Goal: Task Accomplishment & Management: Manage account settings

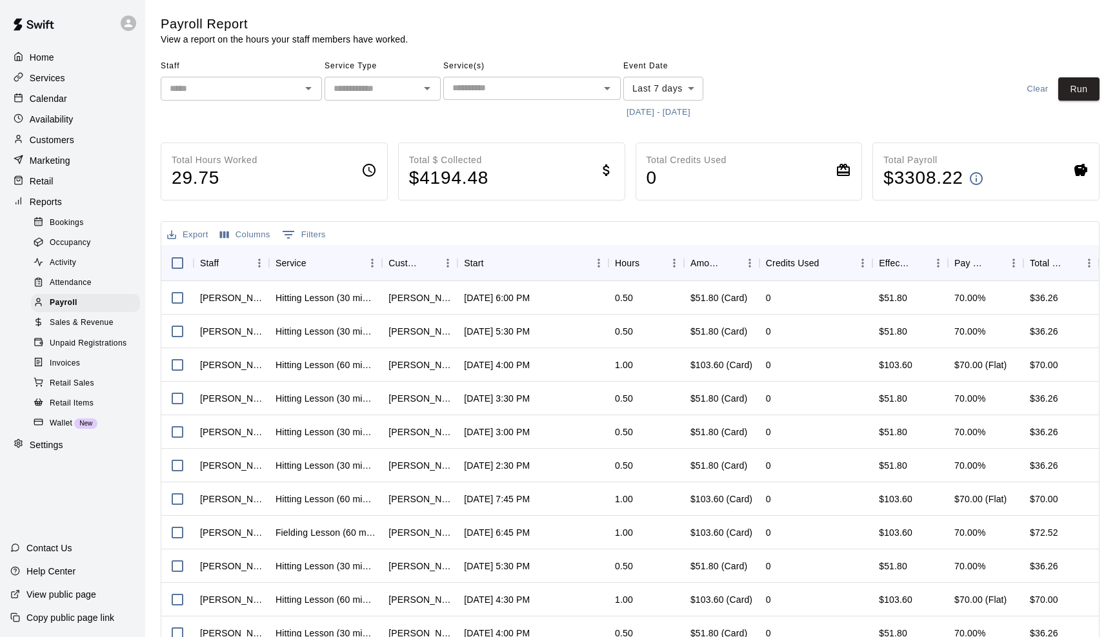
click at [41, 61] on p "Home" at bounding box center [42, 57] width 25 height 13
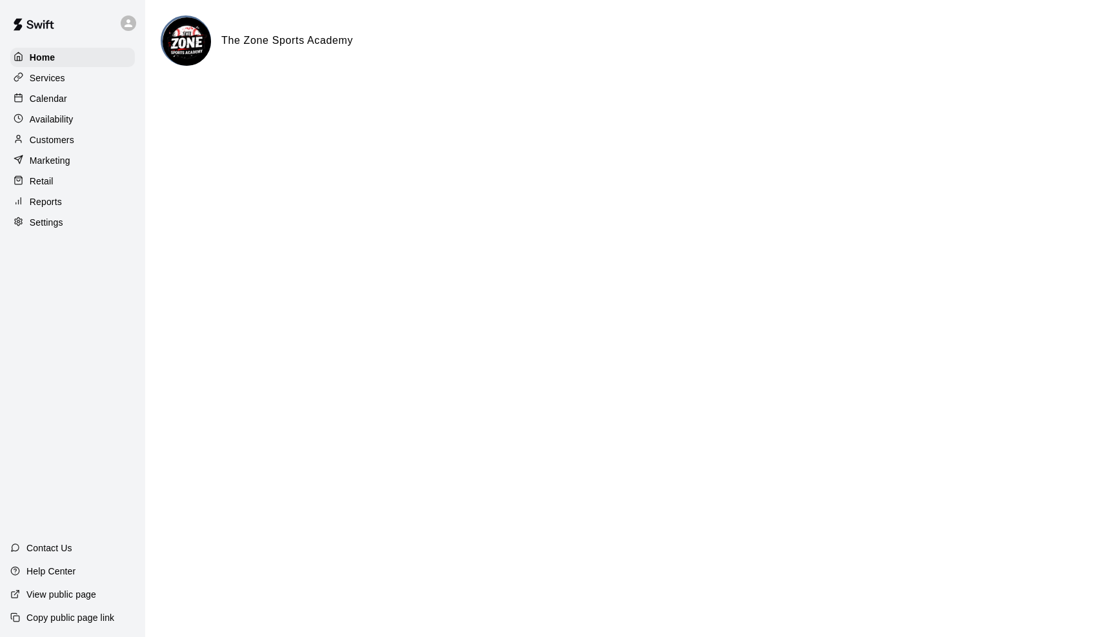
click at [51, 99] on p "Calendar" at bounding box center [48, 98] width 37 height 13
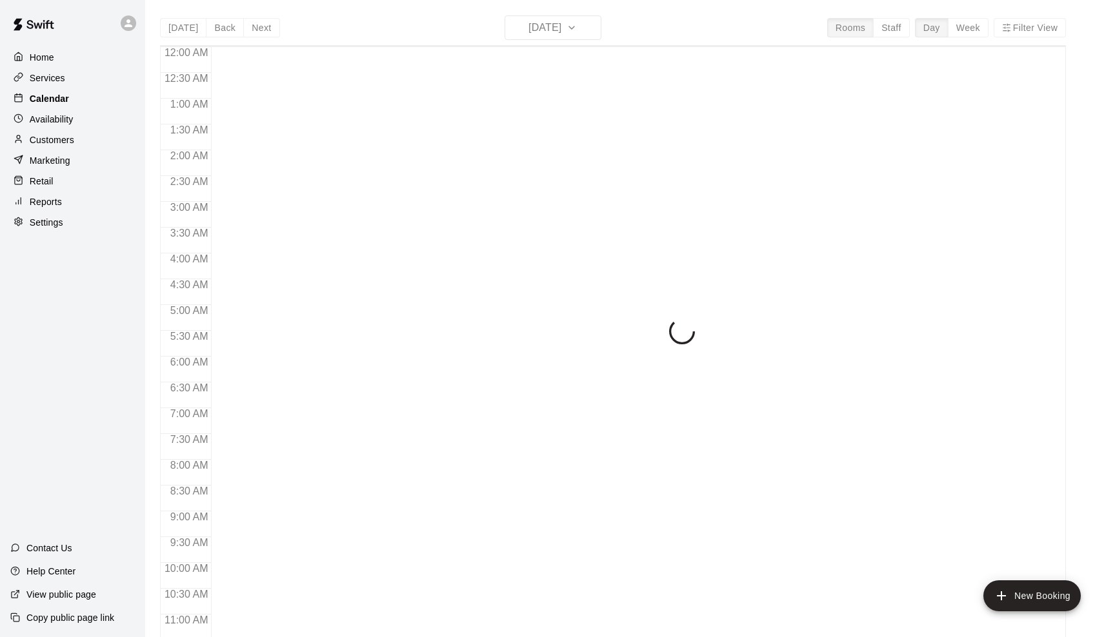
scroll to position [634, 0]
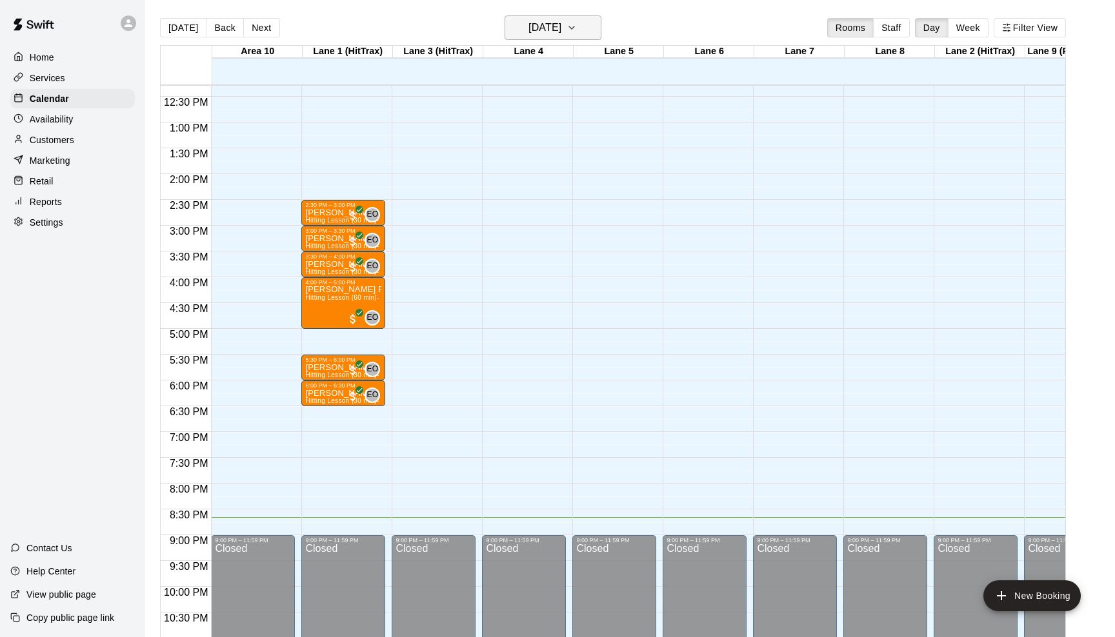
click at [577, 30] on icon "button" at bounding box center [571, 27] width 10 height 15
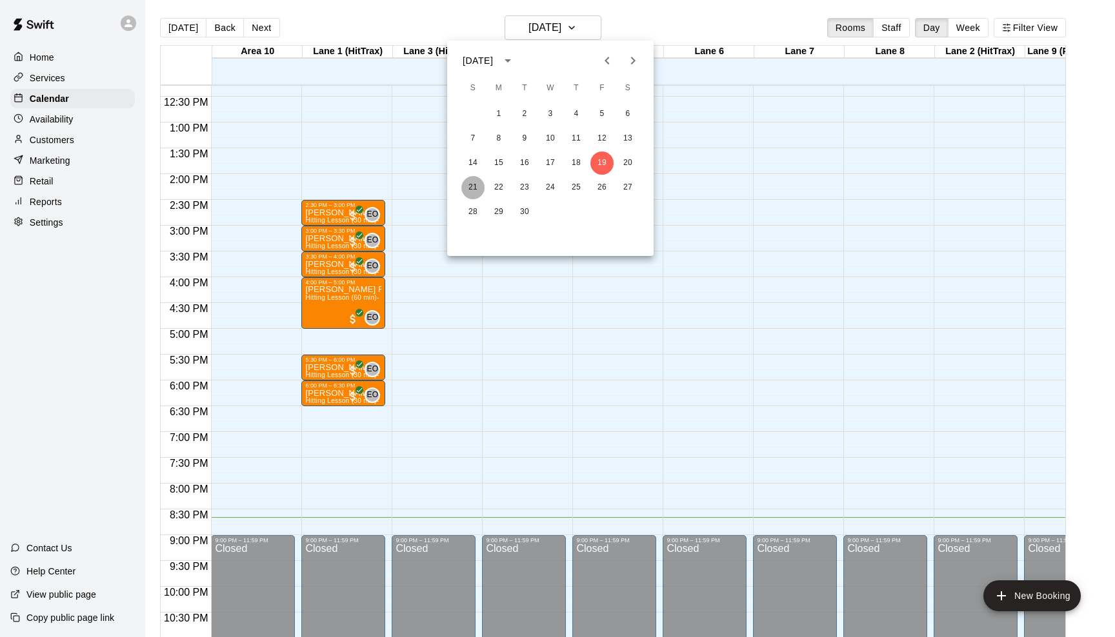
click at [476, 187] on button "21" at bounding box center [472, 187] width 23 height 23
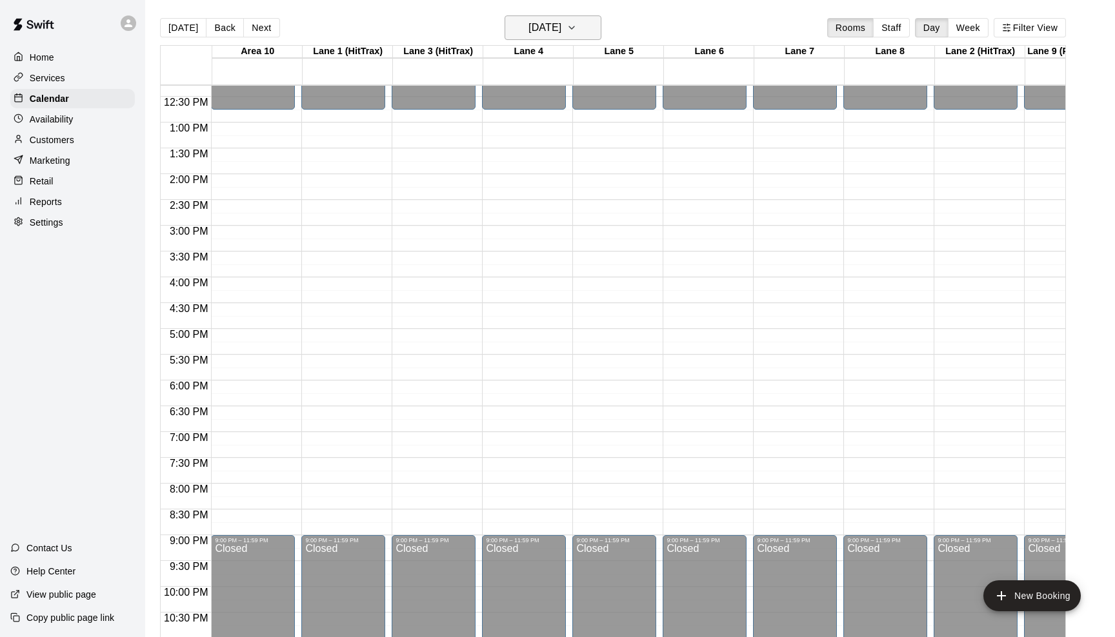
click at [577, 31] on icon "button" at bounding box center [571, 27] width 10 height 15
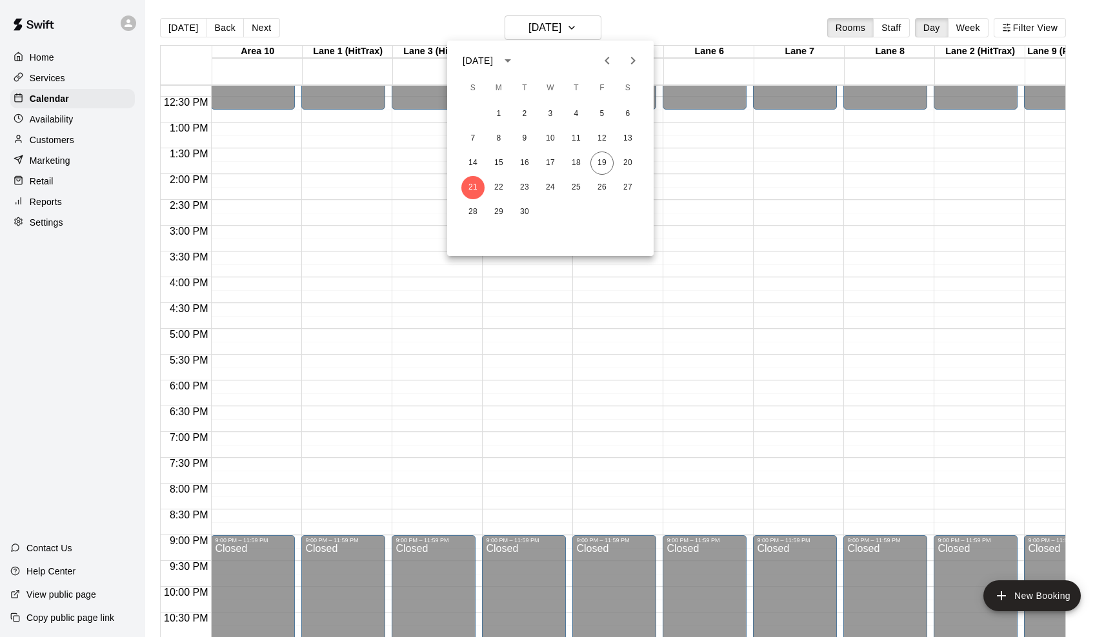
click at [51, 59] on div at bounding box center [557, 318] width 1115 height 637
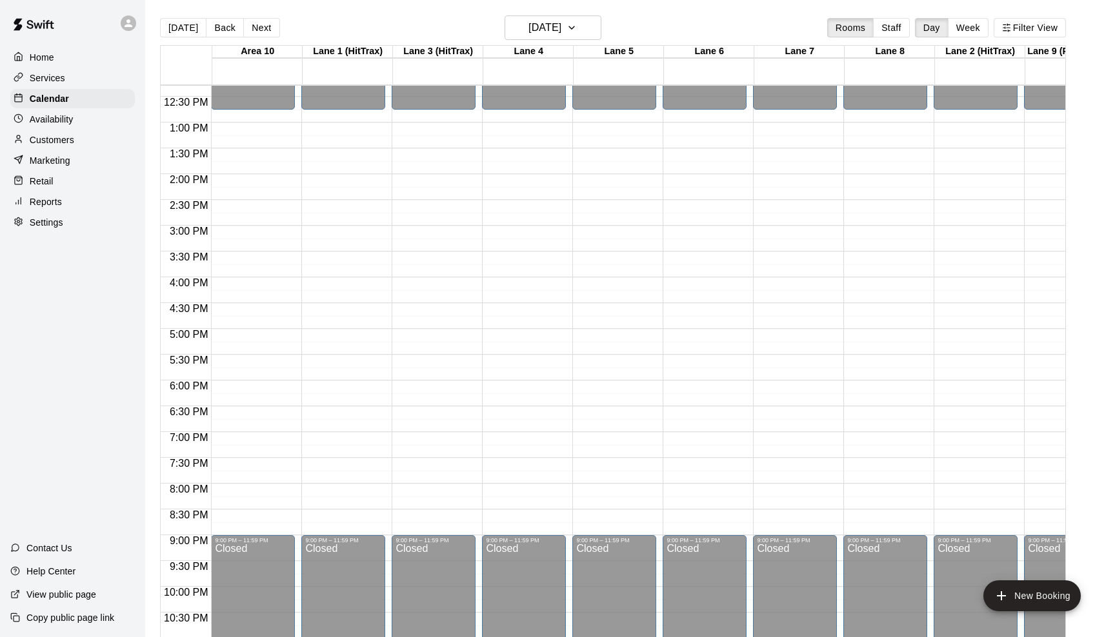
click at [51, 59] on div "[DATE] S M T W T F S 1 2 3 4 5 6 7 8 9 10 11 12 13 14 15 16 17 18 19 20 21 22 2…" at bounding box center [557, 318] width 1115 height 637
click at [51, 59] on p "Home" at bounding box center [42, 57] width 25 height 13
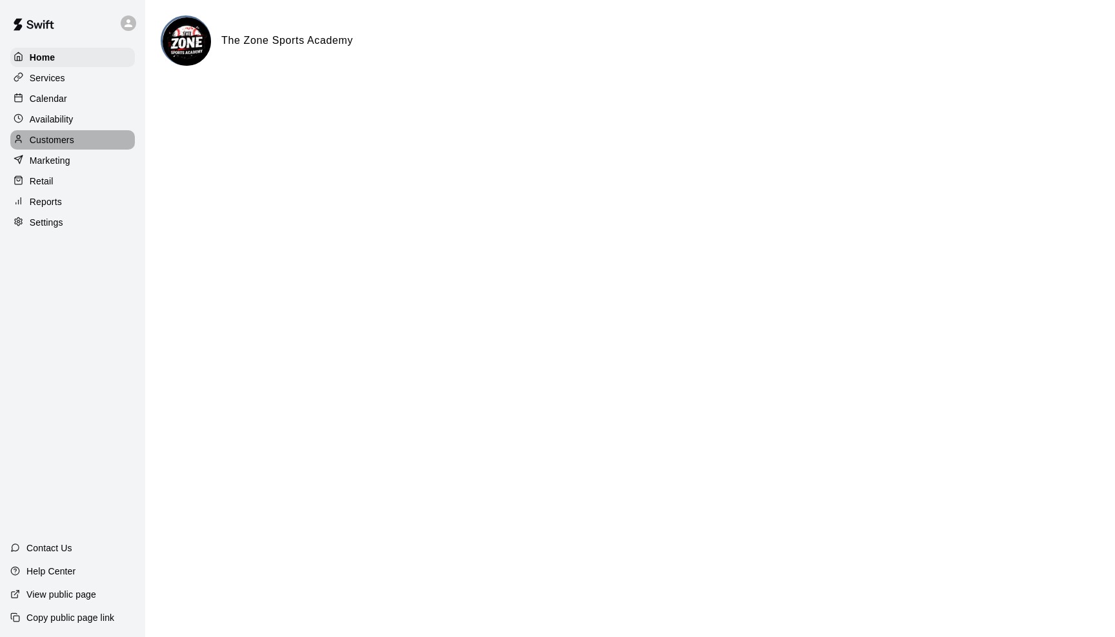
click at [62, 134] on p "Customers" at bounding box center [52, 140] width 45 height 13
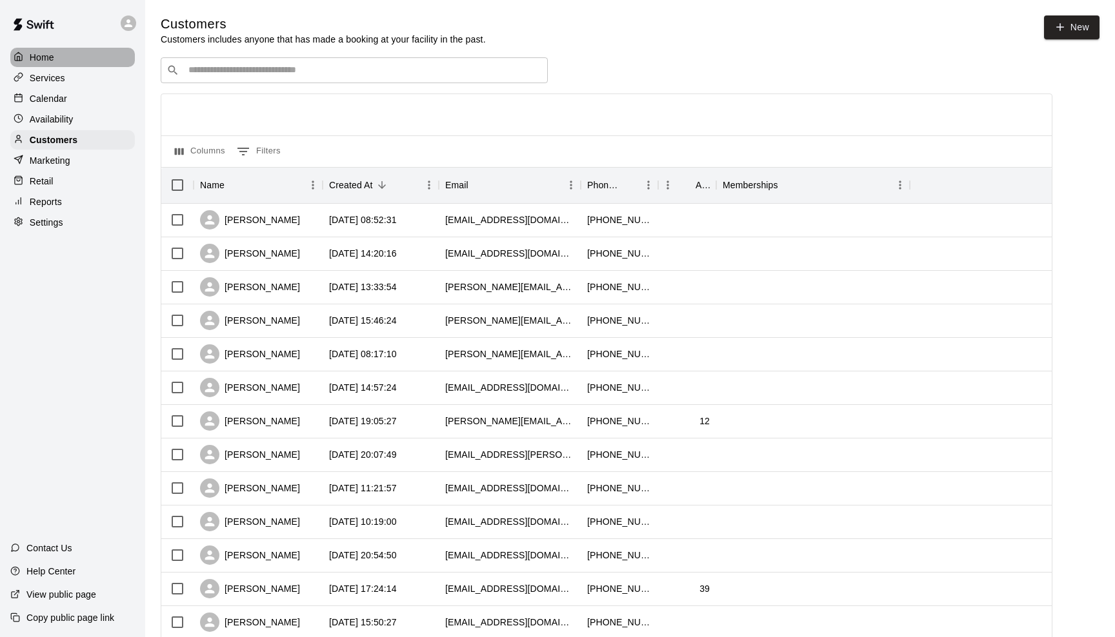
click at [53, 58] on p "Home" at bounding box center [42, 57] width 25 height 13
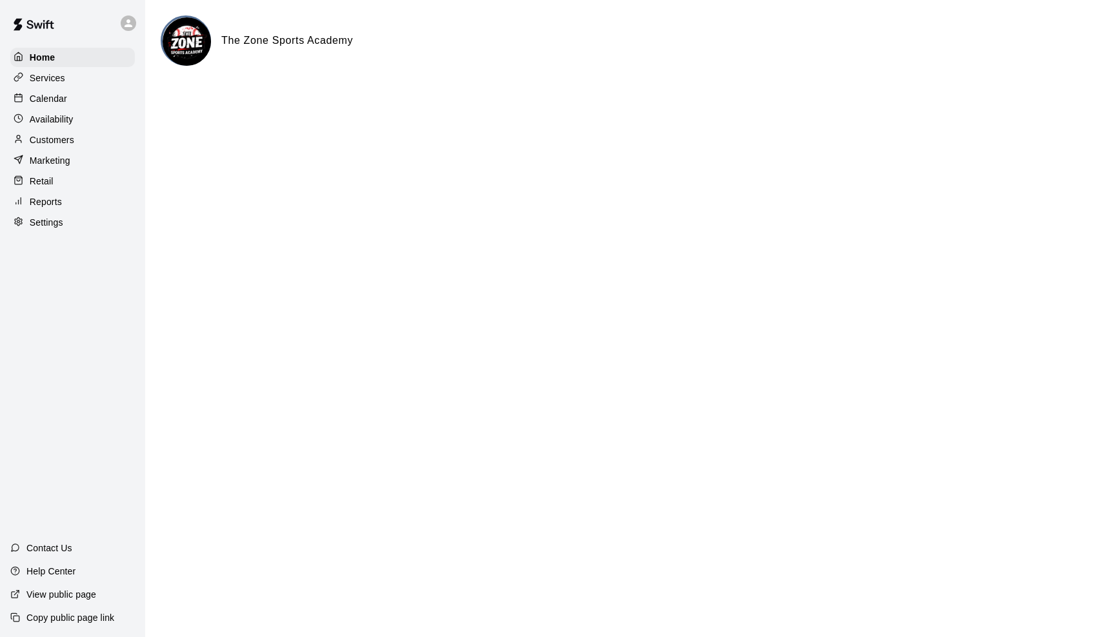
click at [50, 113] on p "Availability" at bounding box center [52, 119] width 44 height 13
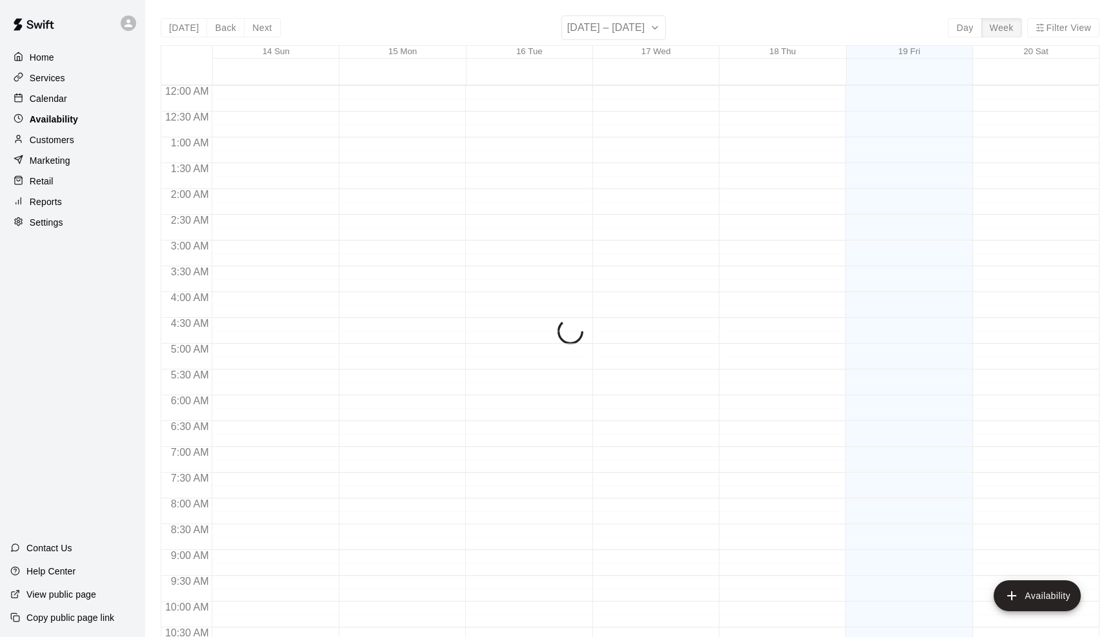
scroll to position [673, 0]
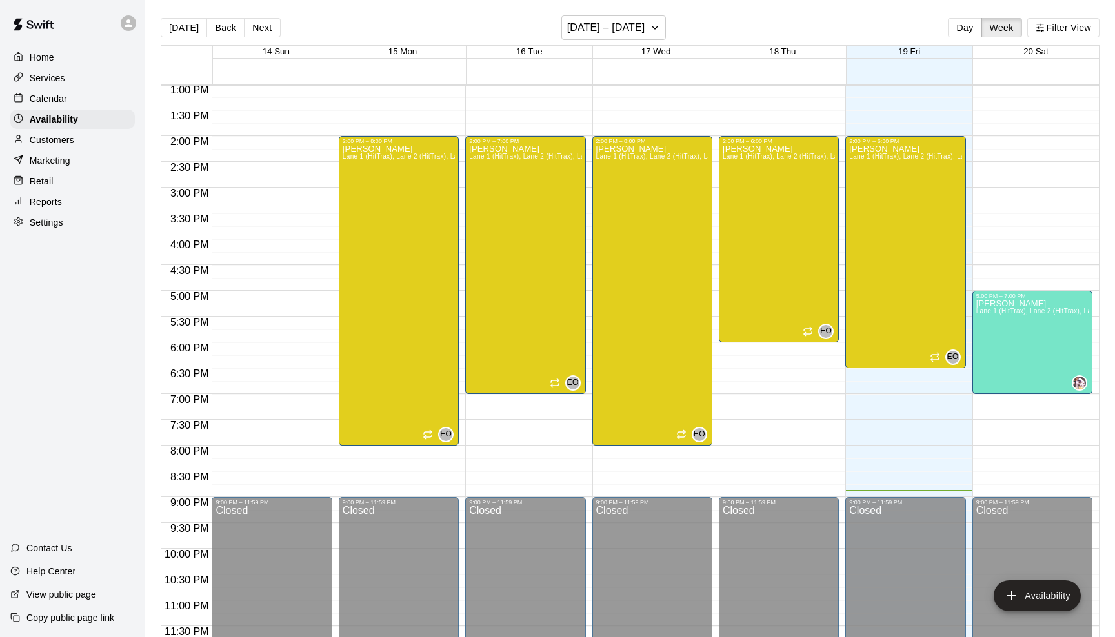
click at [54, 97] on p "Calendar" at bounding box center [48, 98] width 37 height 13
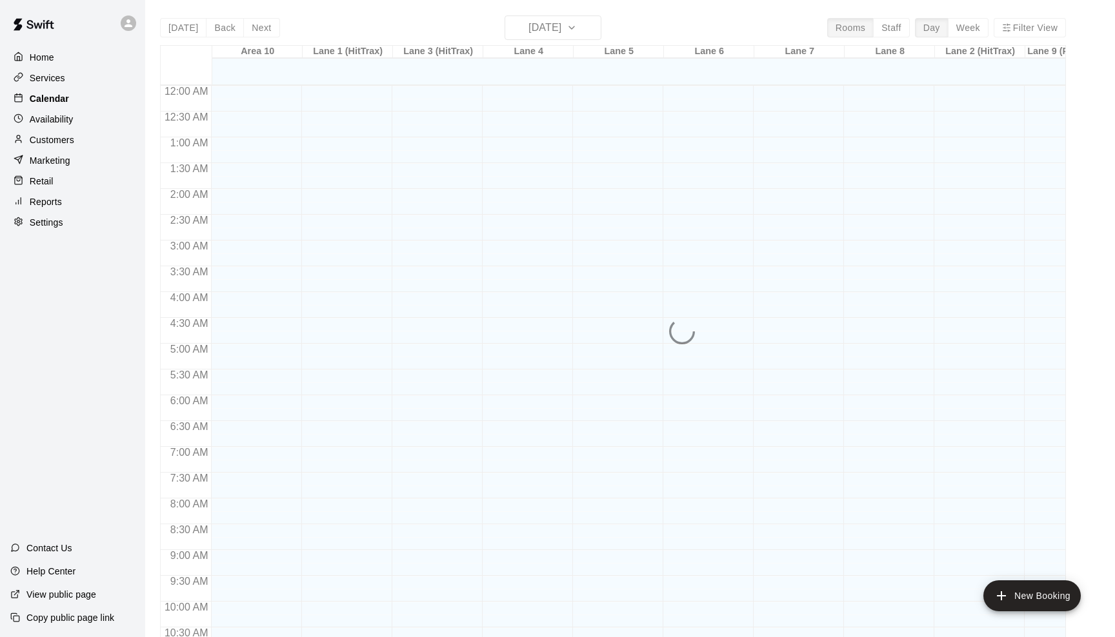
scroll to position [634, 0]
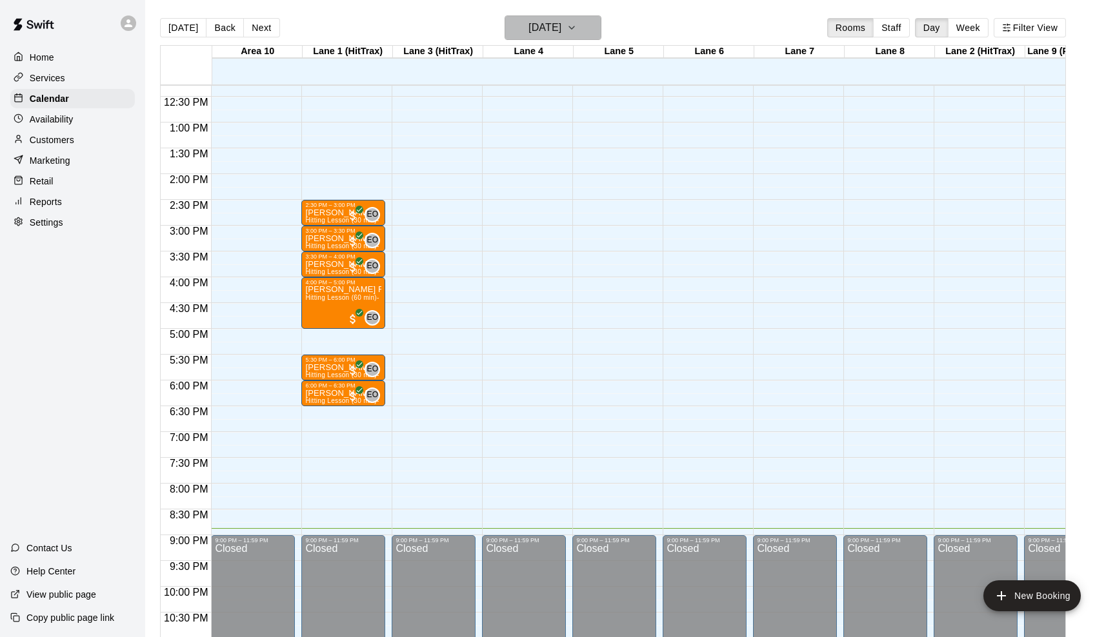
click at [574, 29] on icon "button" at bounding box center [571, 27] width 5 height 3
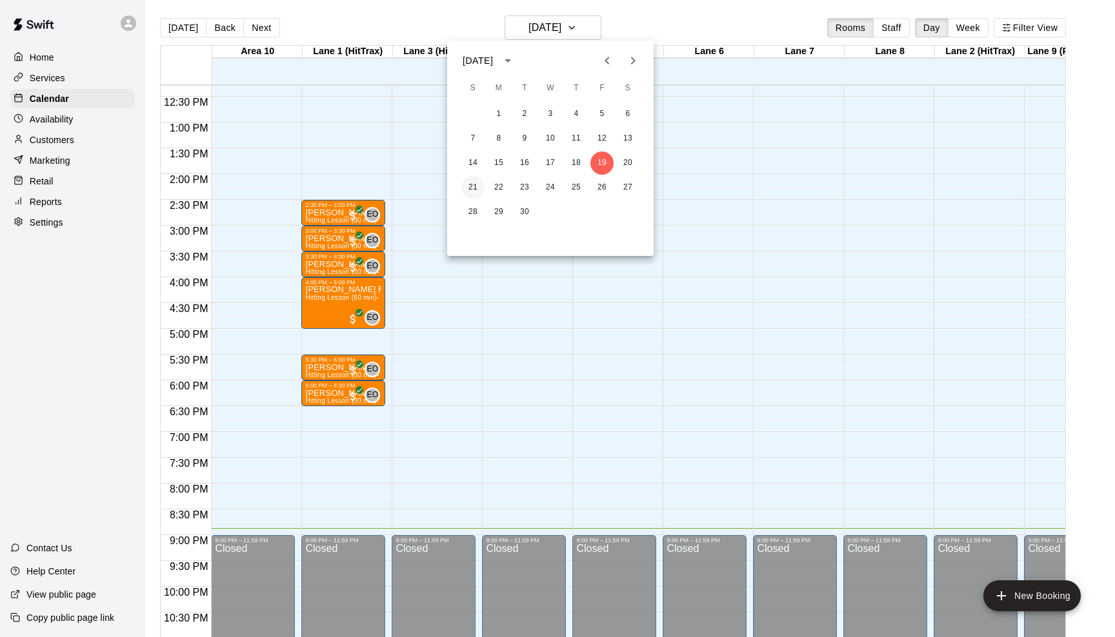
click at [477, 182] on button "21" at bounding box center [472, 187] width 23 height 23
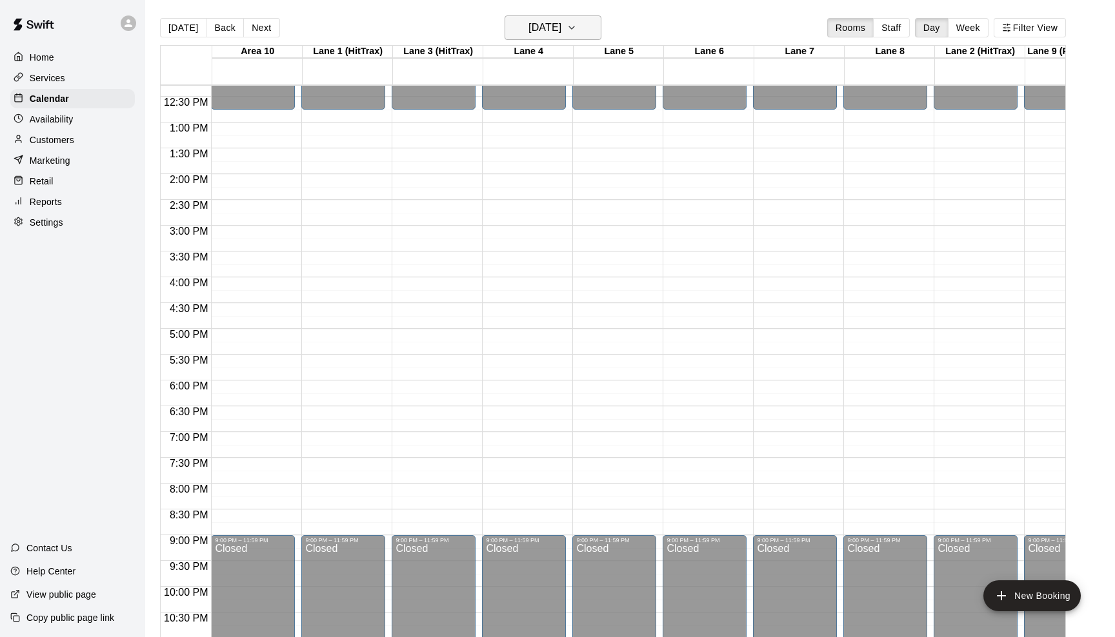
click at [591, 19] on button "[DATE]" at bounding box center [552, 27] width 97 height 25
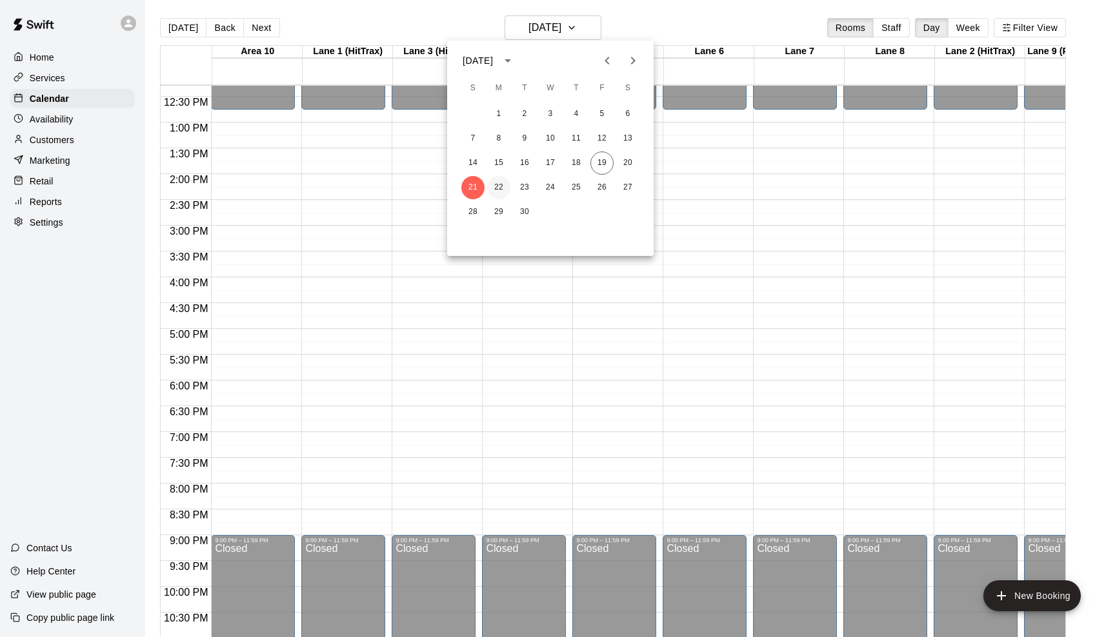
click at [497, 188] on button "22" at bounding box center [498, 187] width 23 height 23
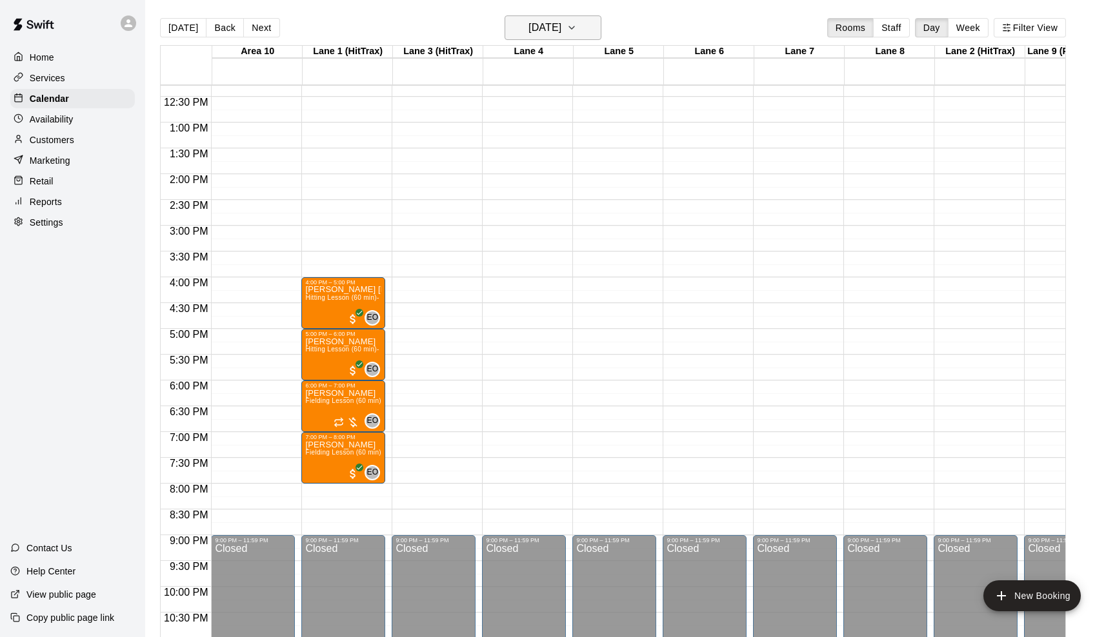
click at [577, 30] on icon "button" at bounding box center [571, 27] width 10 height 15
click at [524, 183] on button "23" at bounding box center [524, 187] width 23 height 23
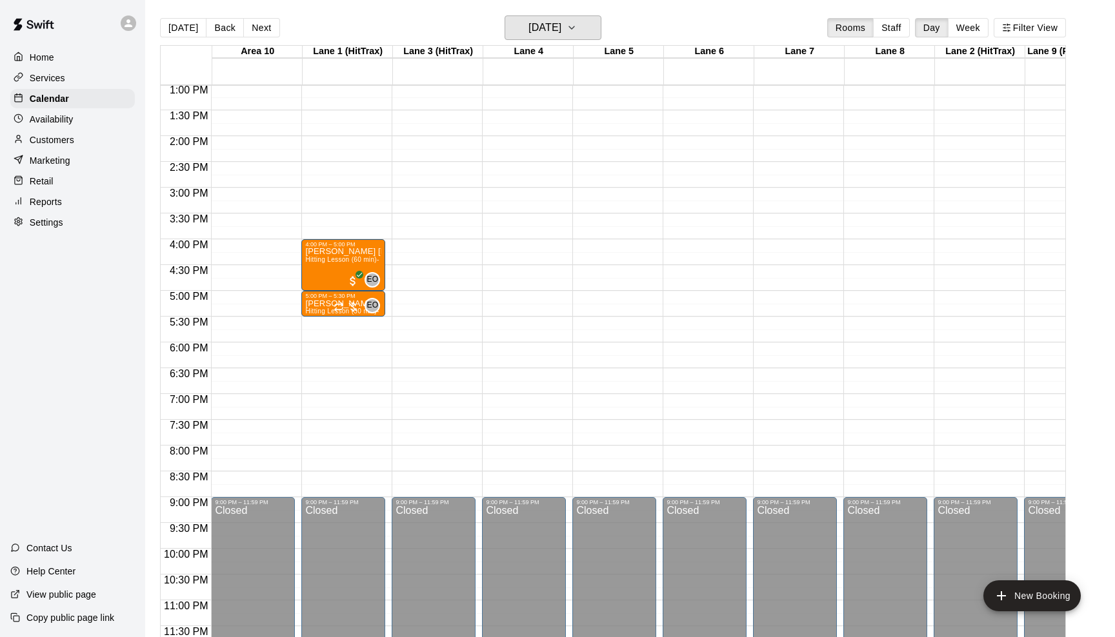
scroll to position [673, 0]
click at [577, 32] on icon "button" at bounding box center [571, 27] width 10 height 15
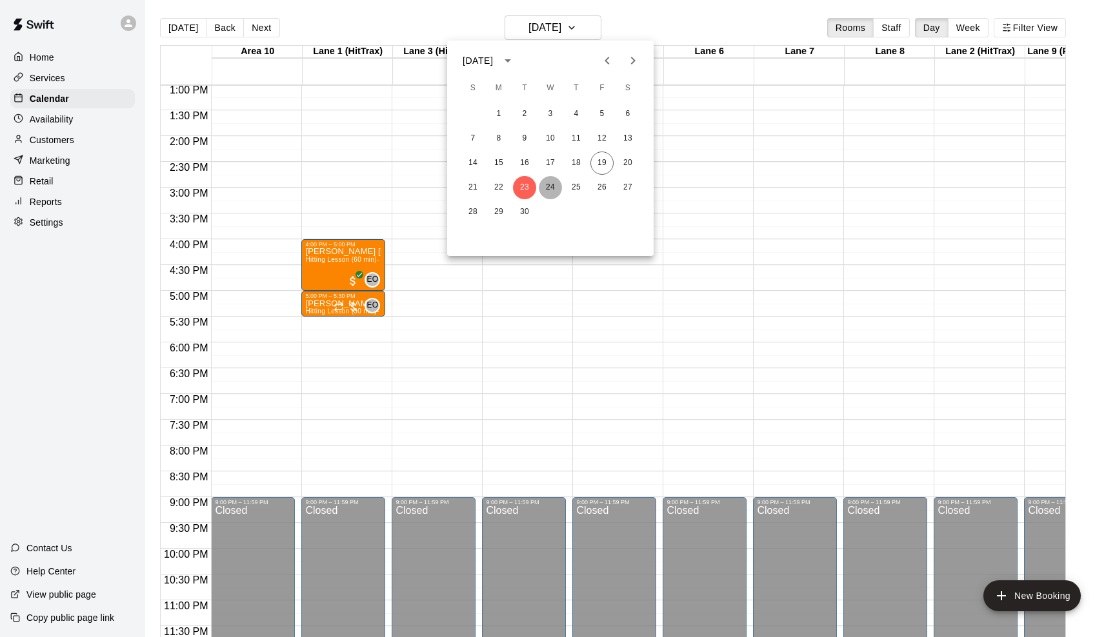
click at [552, 188] on button "24" at bounding box center [550, 187] width 23 height 23
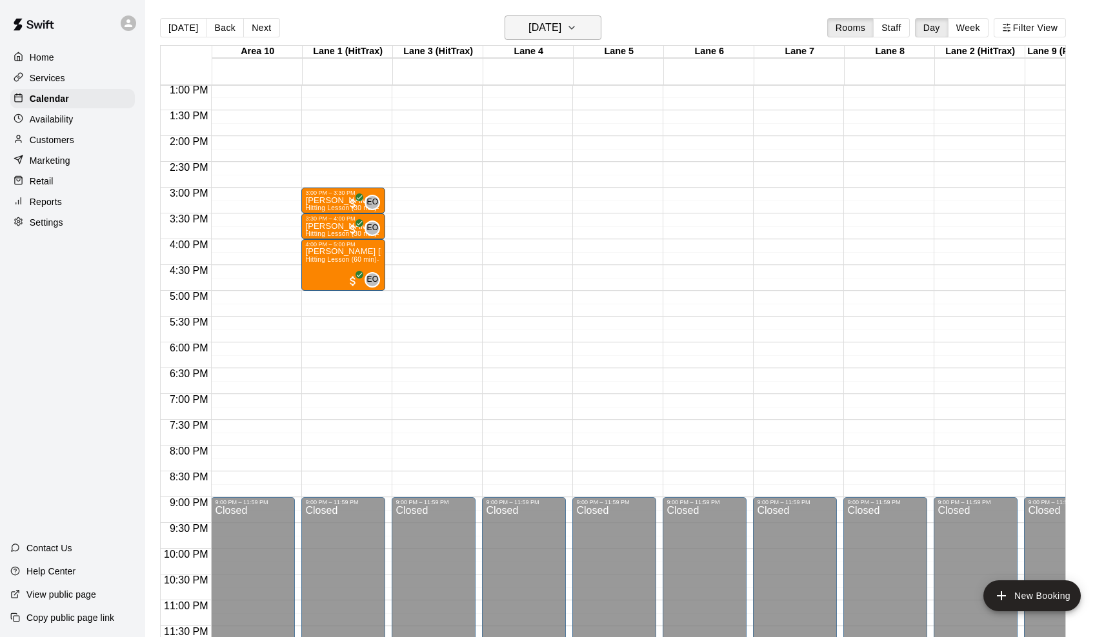
click at [577, 31] on icon "button" at bounding box center [571, 27] width 10 height 15
click at [580, 188] on button "25" at bounding box center [575, 187] width 23 height 23
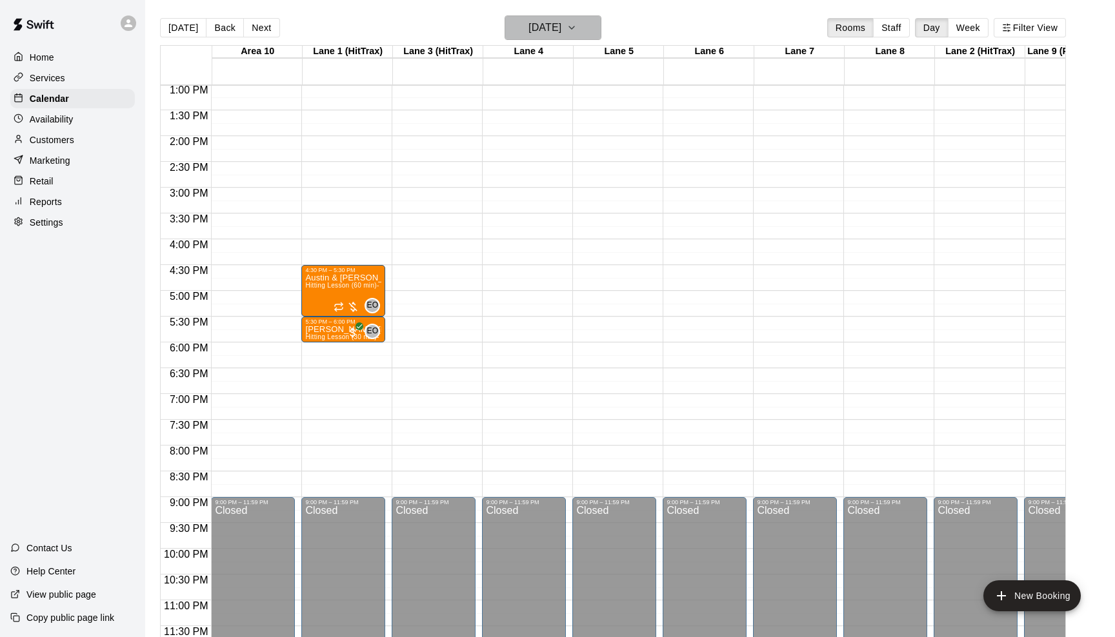
click at [577, 31] on icon "button" at bounding box center [571, 27] width 10 height 15
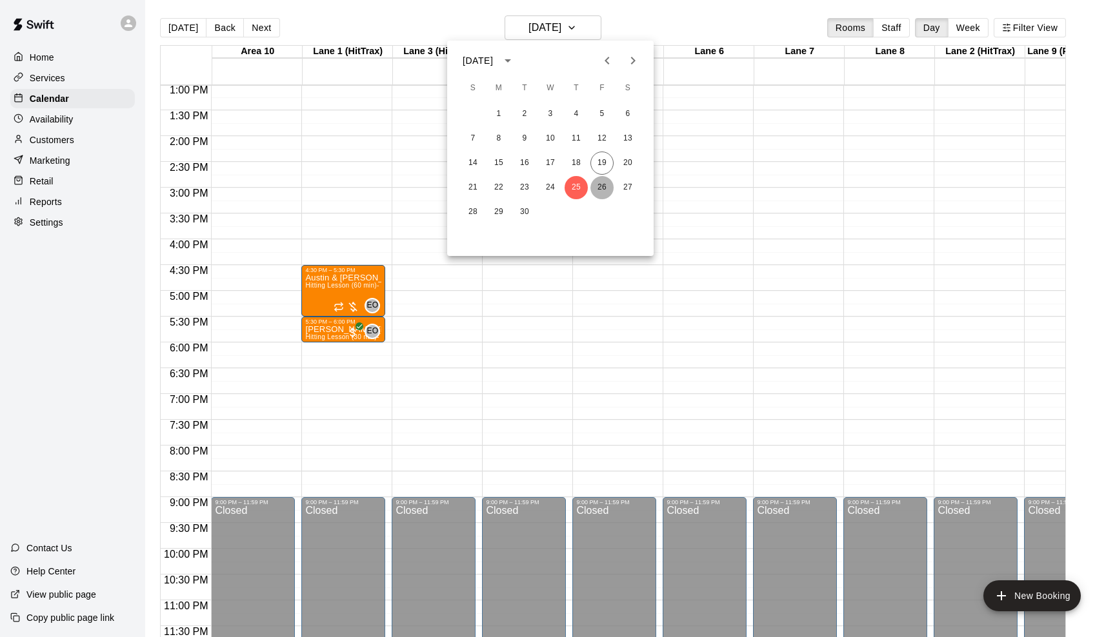
click at [601, 186] on button "26" at bounding box center [601, 187] width 23 height 23
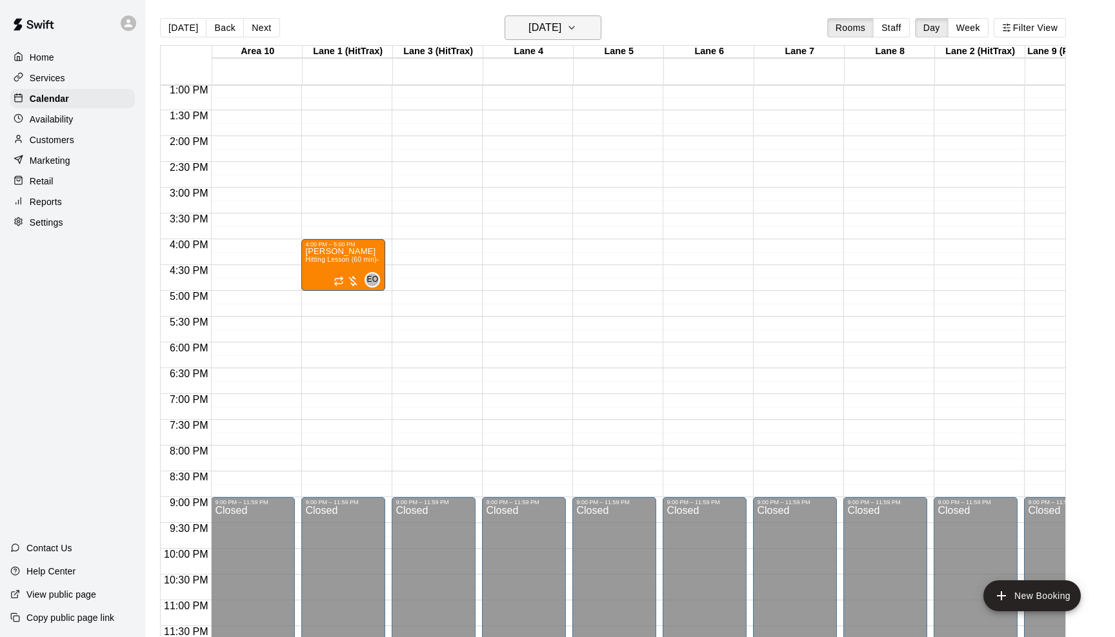
click at [579, 30] on button "[DATE]" at bounding box center [552, 27] width 97 height 25
click at [494, 181] on button "22" at bounding box center [498, 187] width 23 height 23
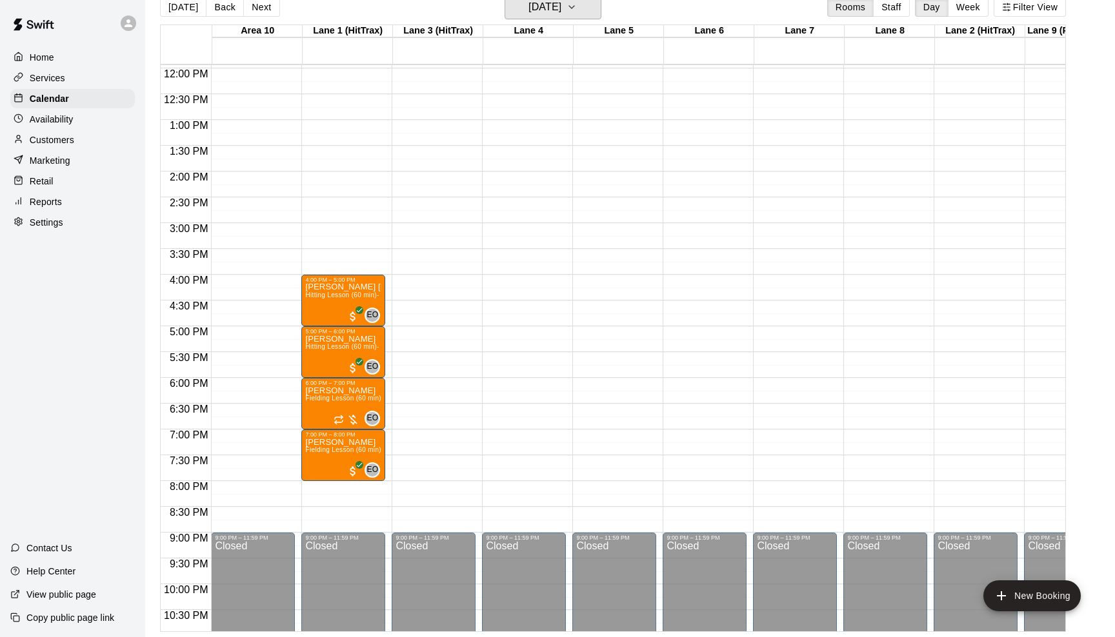
scroll to position [610, 0]
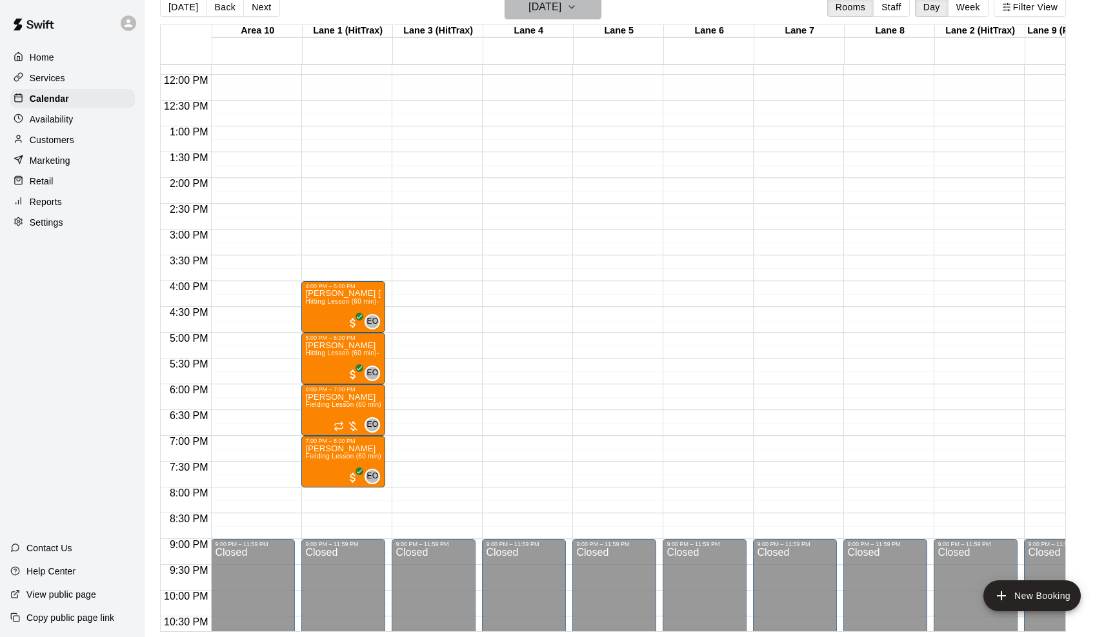
click at [577, 10] on icon "button" at bounding box center [571, 6] width 10 height 15
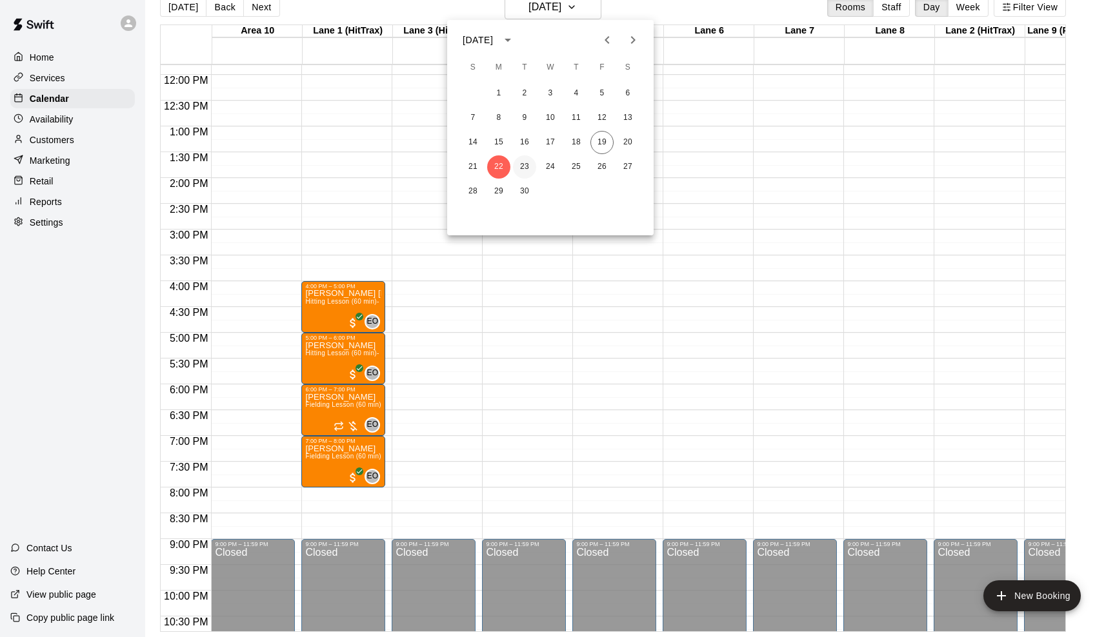
click at [520, 166] on button "23" at bounding box center [524, 166] width 23 height 23
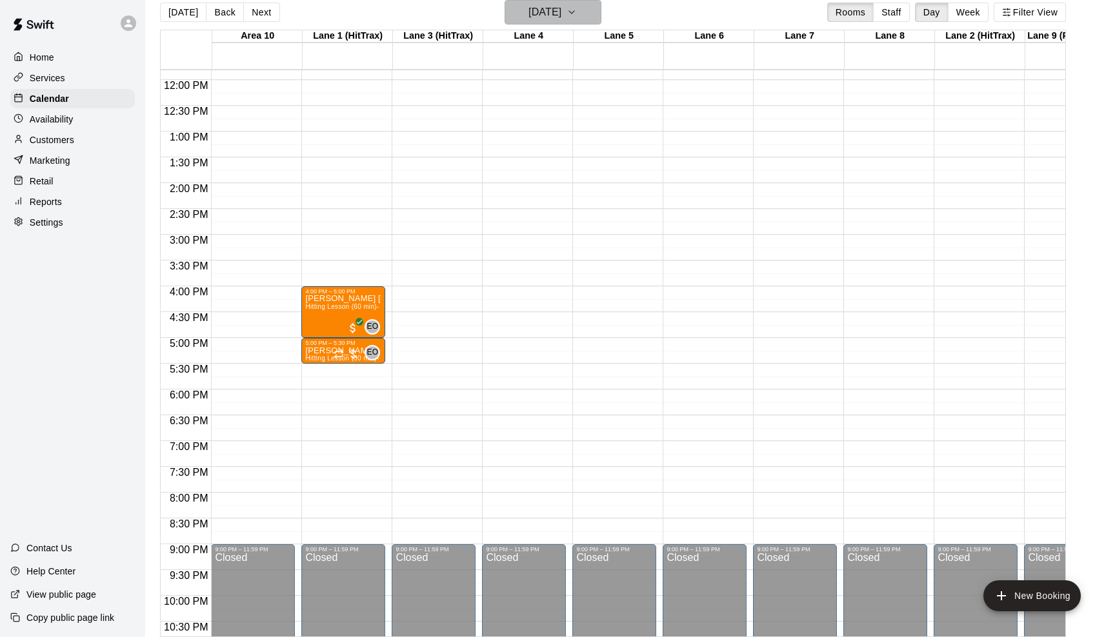
click at [577, 8] on icon "button" at bounding box center [571, 12] width 10 height 15
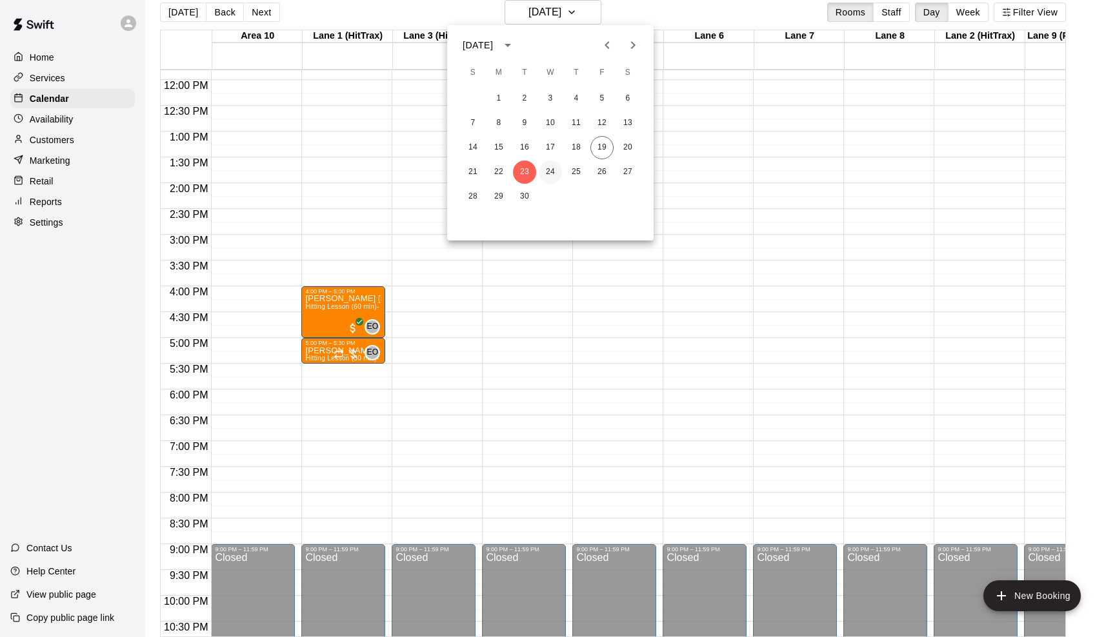
click at [548, 172] on button "24" at bounding box center [550, 172] width 23 height 23
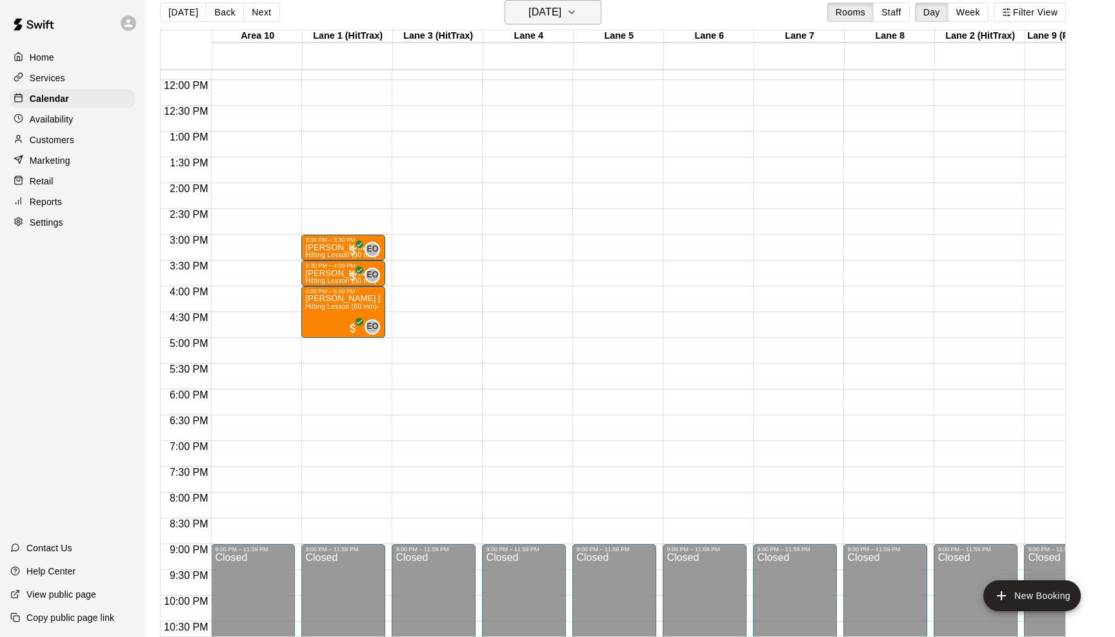
click at [593, 15] on button "[DATE]" at bounding box center [552, 12] width 97 height 25
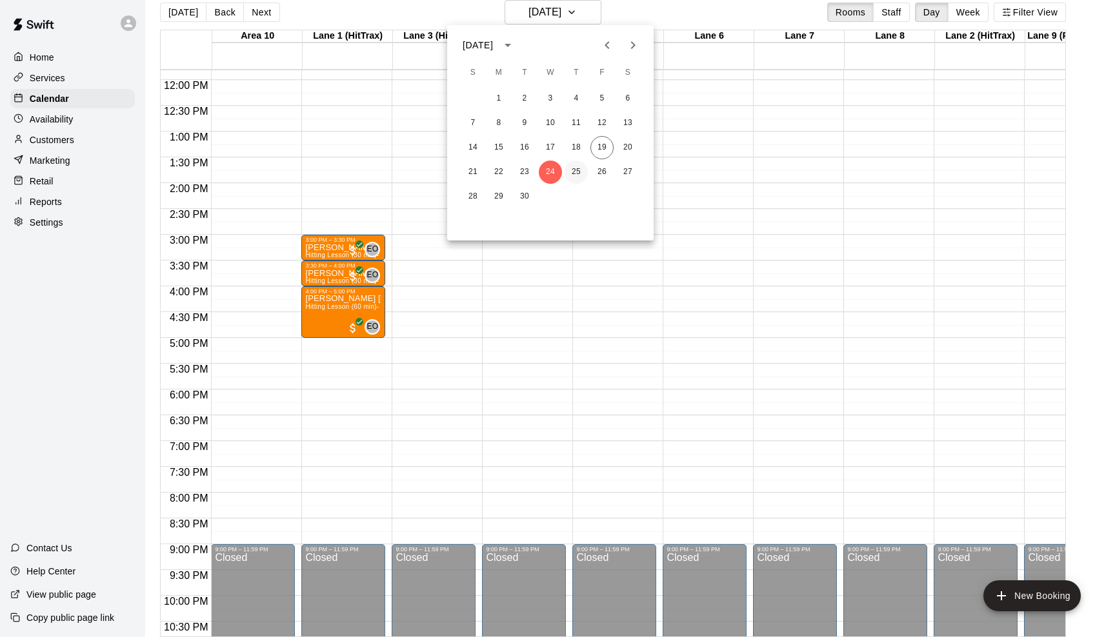
click at [573, 168] on button "25" at bounding box center [575, 172] width 23 height 23
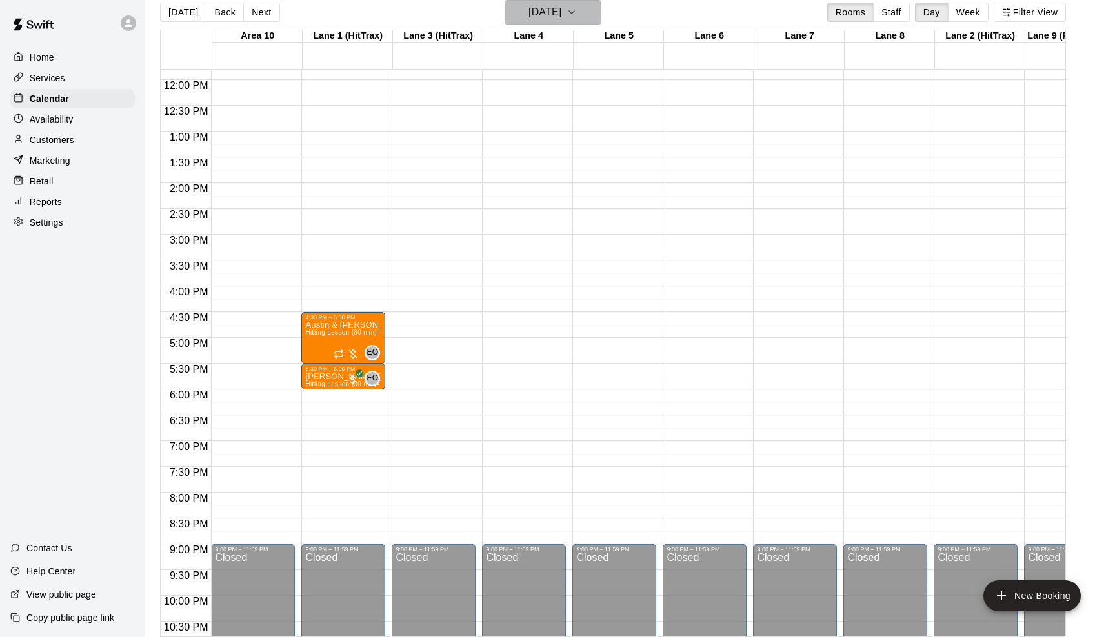
click at [588, 3] on button "[DATE]" at bounding box center [552, 12] width 97 height 25
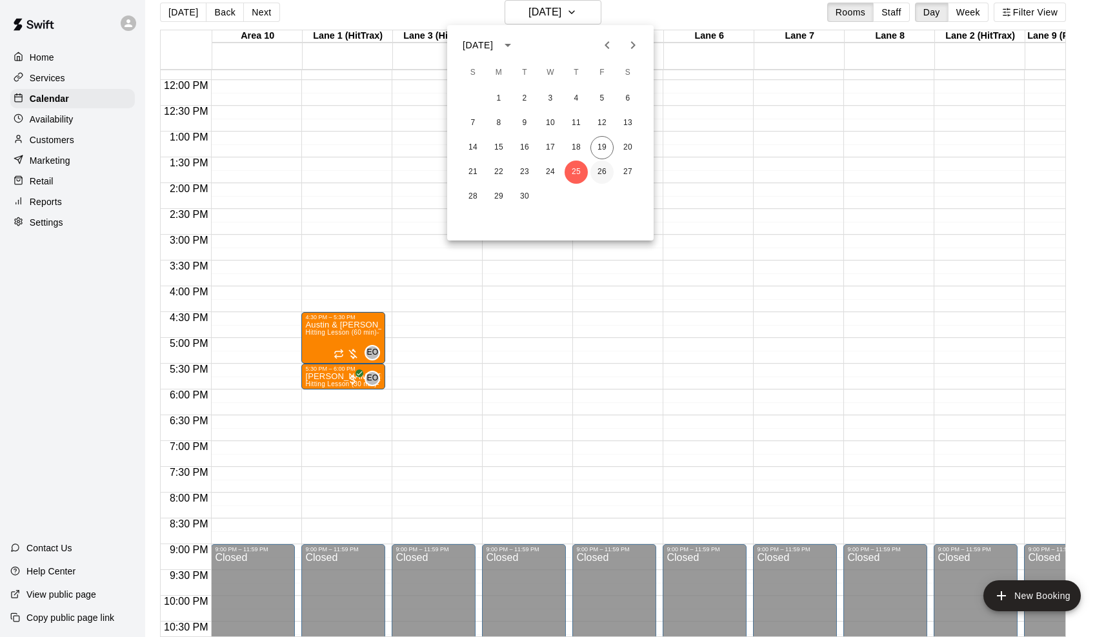
click at [599, 169] on button "26" at bounding box center [601, 172] width 23 height 23
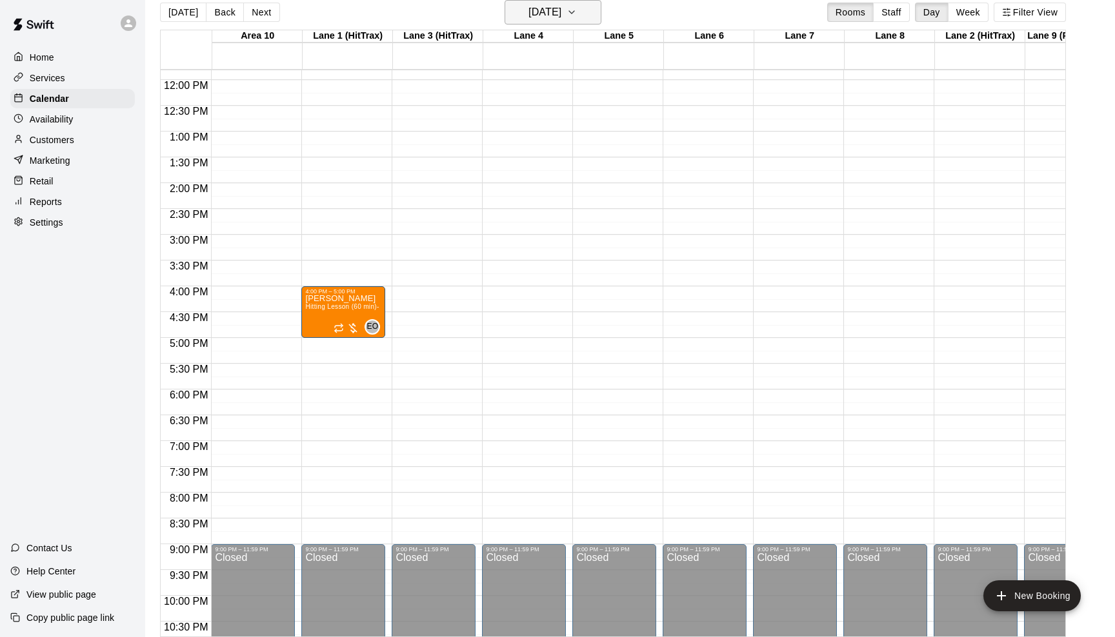
click at [584, 21] on button "[DATE]" at bounding box center [552, 12] width 97 height 25
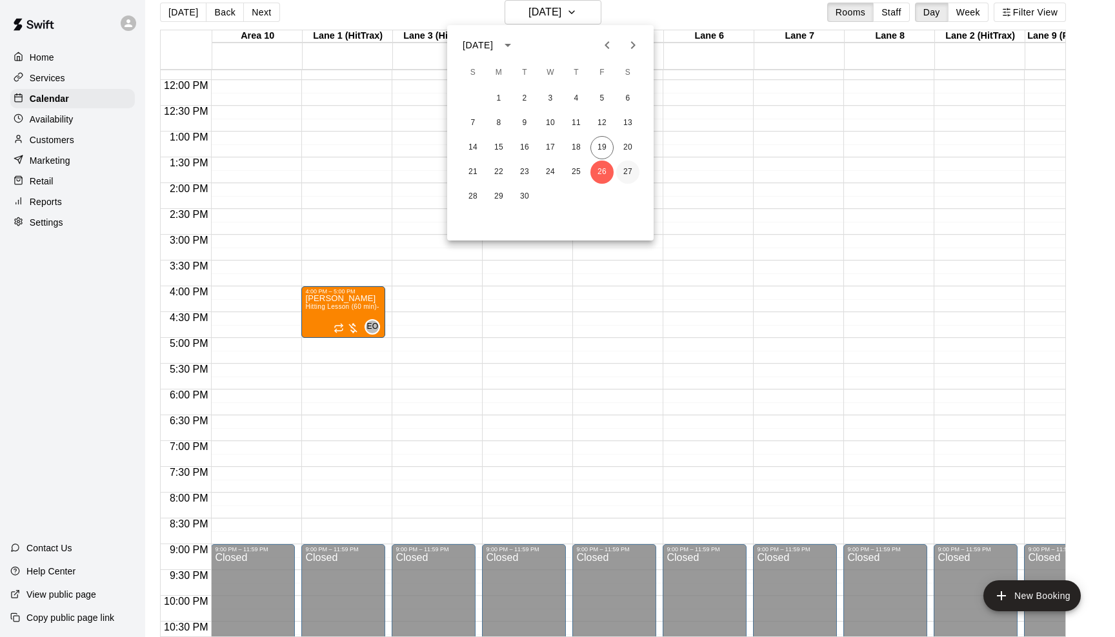
click at [624, 172] on button "27" at bounding box center [627, 172] width 23 height 23
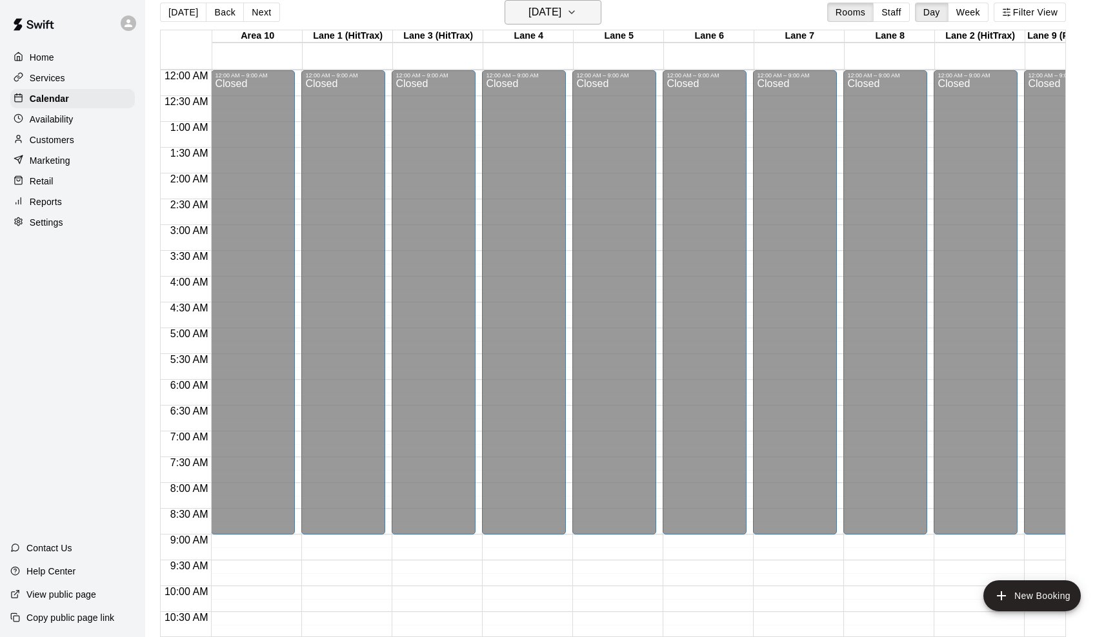
scroll to position [0, 0]
click at [577, 11] on icon "button" at bounding box center [571, 12] width 10 height 15
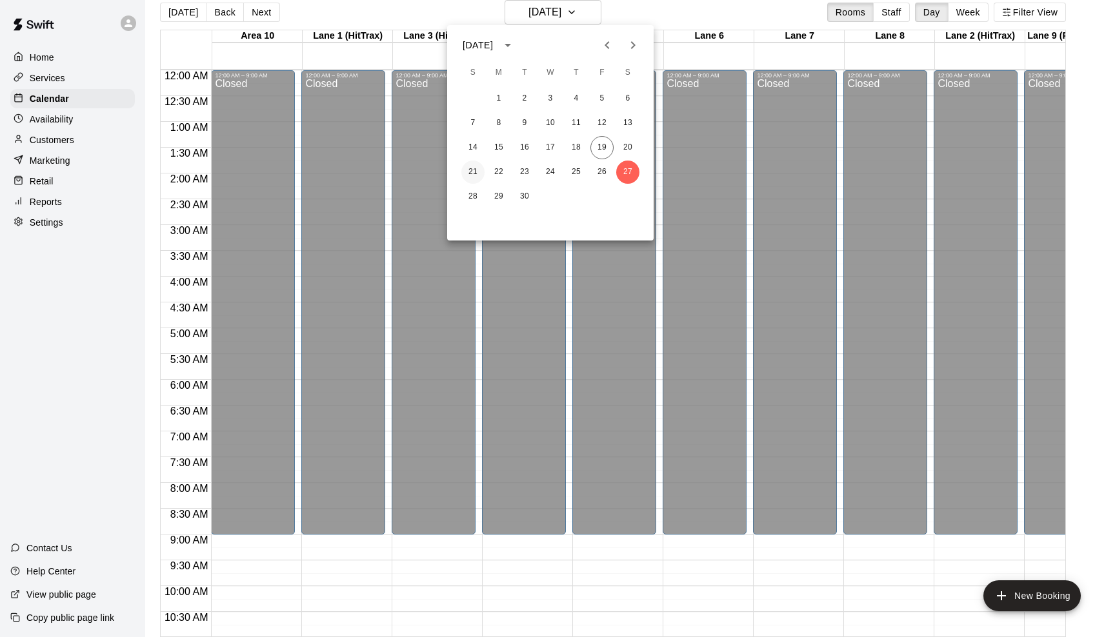
click at [475, 172] on button "21" at bounding box center [472, 172] width 23 height 23
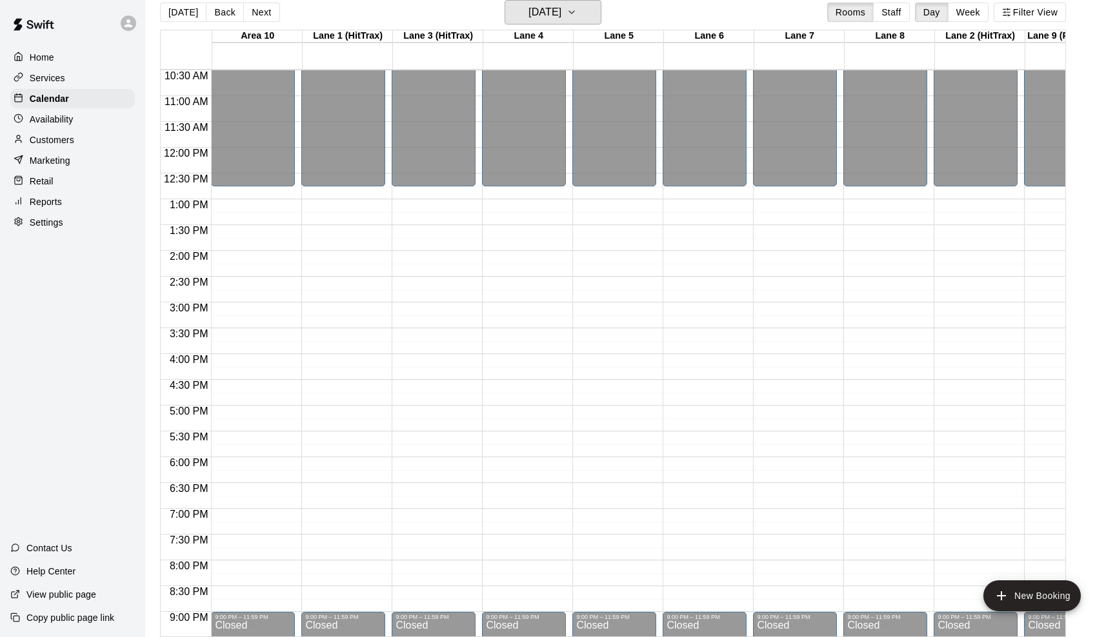
scroll to position [561, 0]
